Goal: Task Accomplishment & Management: Use online tool/utility

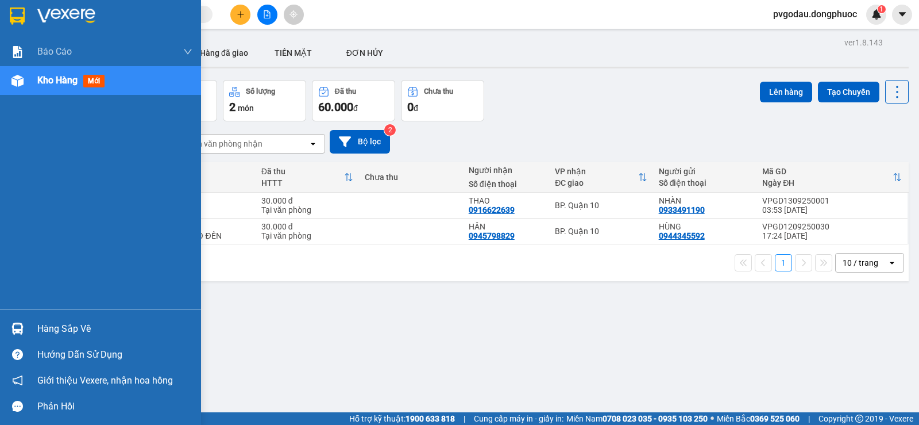
click at [31, 255] on div "Báo cáo Mẫu 1: Báo cáo dòng tiền theo nhân viên Mẫu 1: Báo cáo dòng tiền theo n…" at bounding box center [100, 212] width 201 height 425
click at [32, 316] on div "Hàng sắp về" at bounding box center [100, 328] width 201 height 26
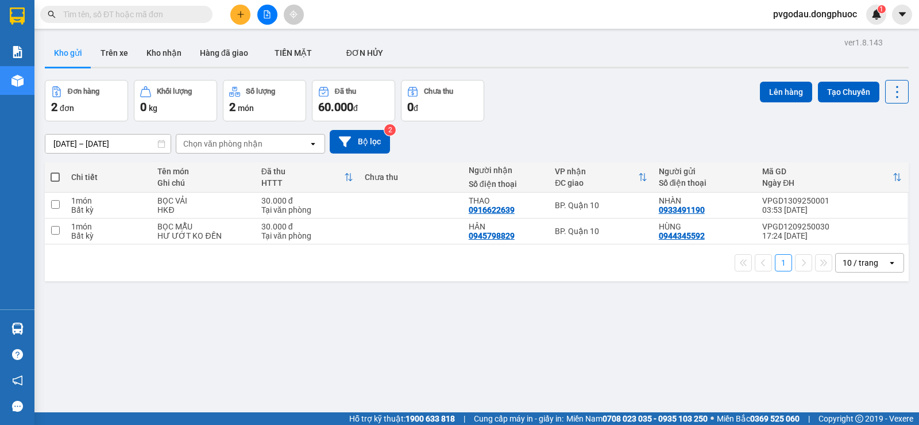
click at [601, 328] on section "Kết quả tìm kiếm ( 0 ) Bộ lọc No Data pvgodau.dongphuoc 1 Báo cáo Mẫu 1: Báo cá…" at bounding box center [459, 212] width 919 height 425
click at [242, 18] on button at bounding box center [240, 15] width 20 height 20
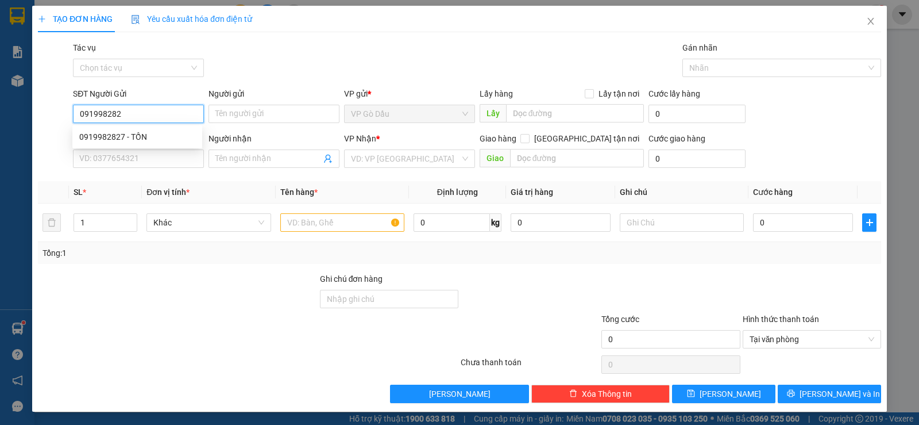
type input "0919982827"
click at [122, 138] on div "0919982827 - TỒN" at bounding box center [137, 136] width 116 height 13
type input "TỒN"
type input "0909569166"
type input "YẾN"
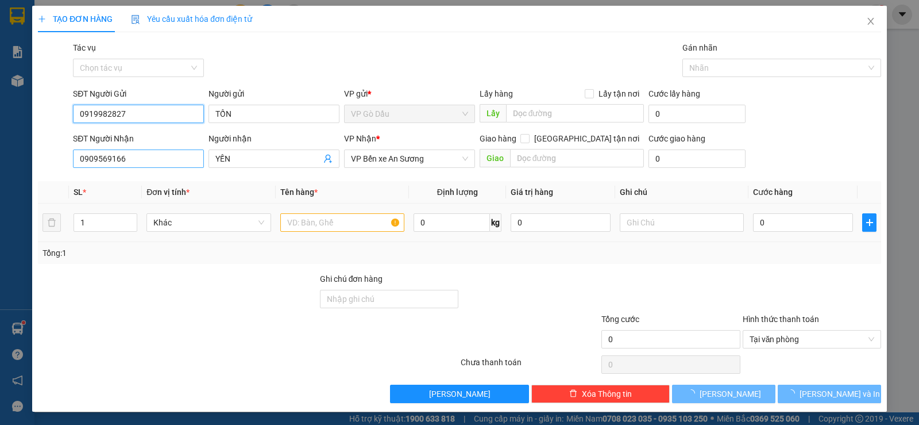
type input "20.000"
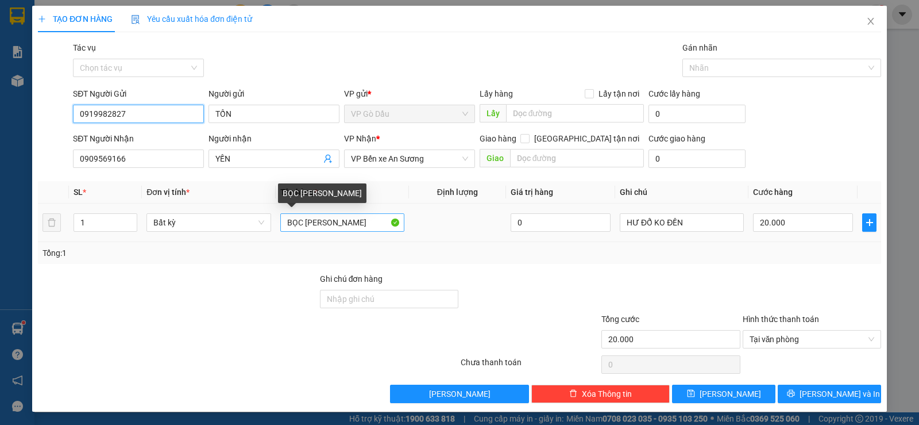
type input "0919982827"
click at [299, 221] on input "BỌC [PERSON_NAME]" at bounding box center [342, 222] width 124 height 18
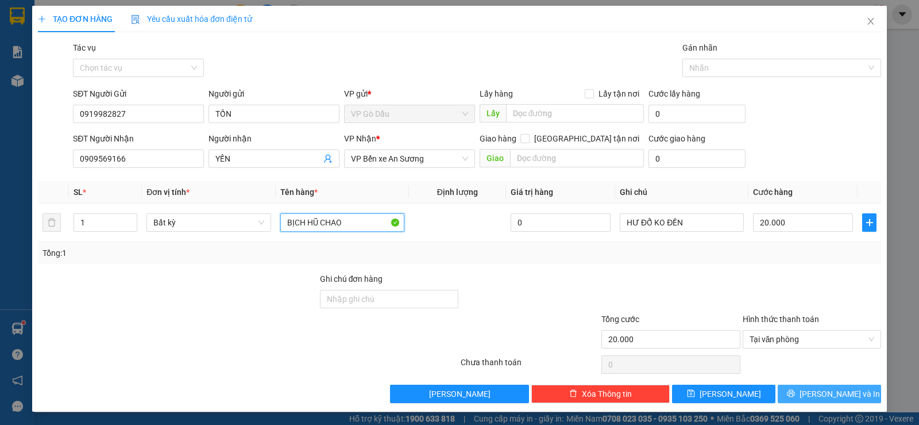
type input "BỊCH HŨ CHAO"
click at [817, 388] on span "[PERSON_NAME] và In" at bounding box center [840, 393] width 80 height 13
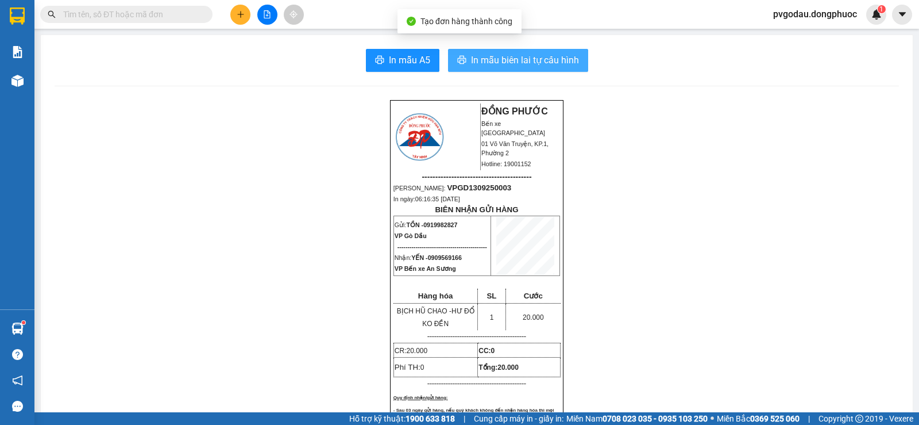
click at [477, 66] on span "In mẫu biên lai tự cấu hình" at bounding box center [525, 60] width 108 height 14
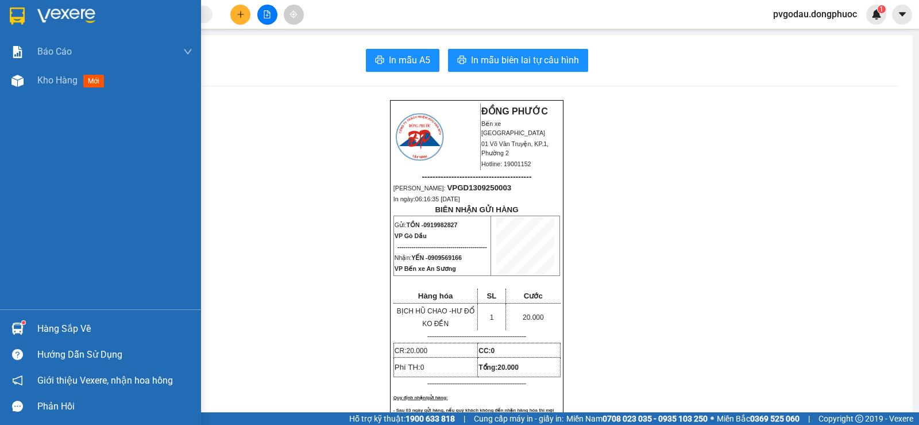
click at [63, 320] on div "Hàng sắp về" at bounding box center [114, 328] width 155 height 17
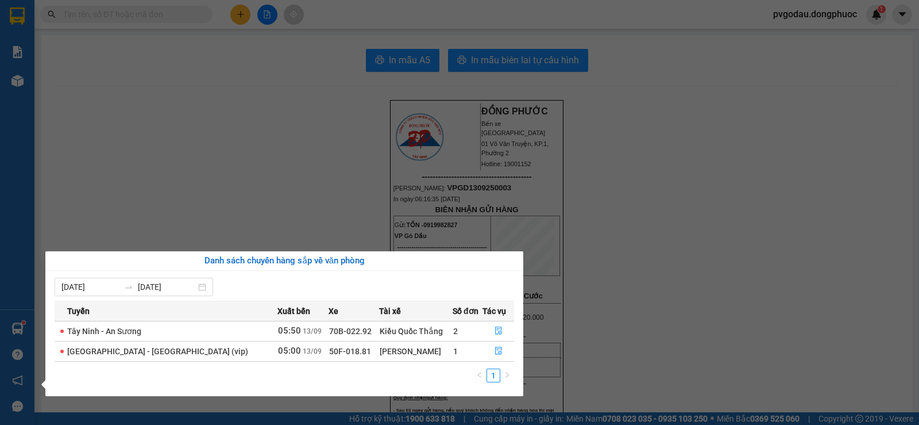
click at [249, 178] on section "Kết quả tìm kiếm ( 0 ) Bộ lọc No Data pvgodau.dongphuoc 1 Báo cáo Mẫu 1: Báo cá…" at bounding box center [459, 212] width 919 height 425
